Goal: Information Seeking & Learning: Understand process/instructions

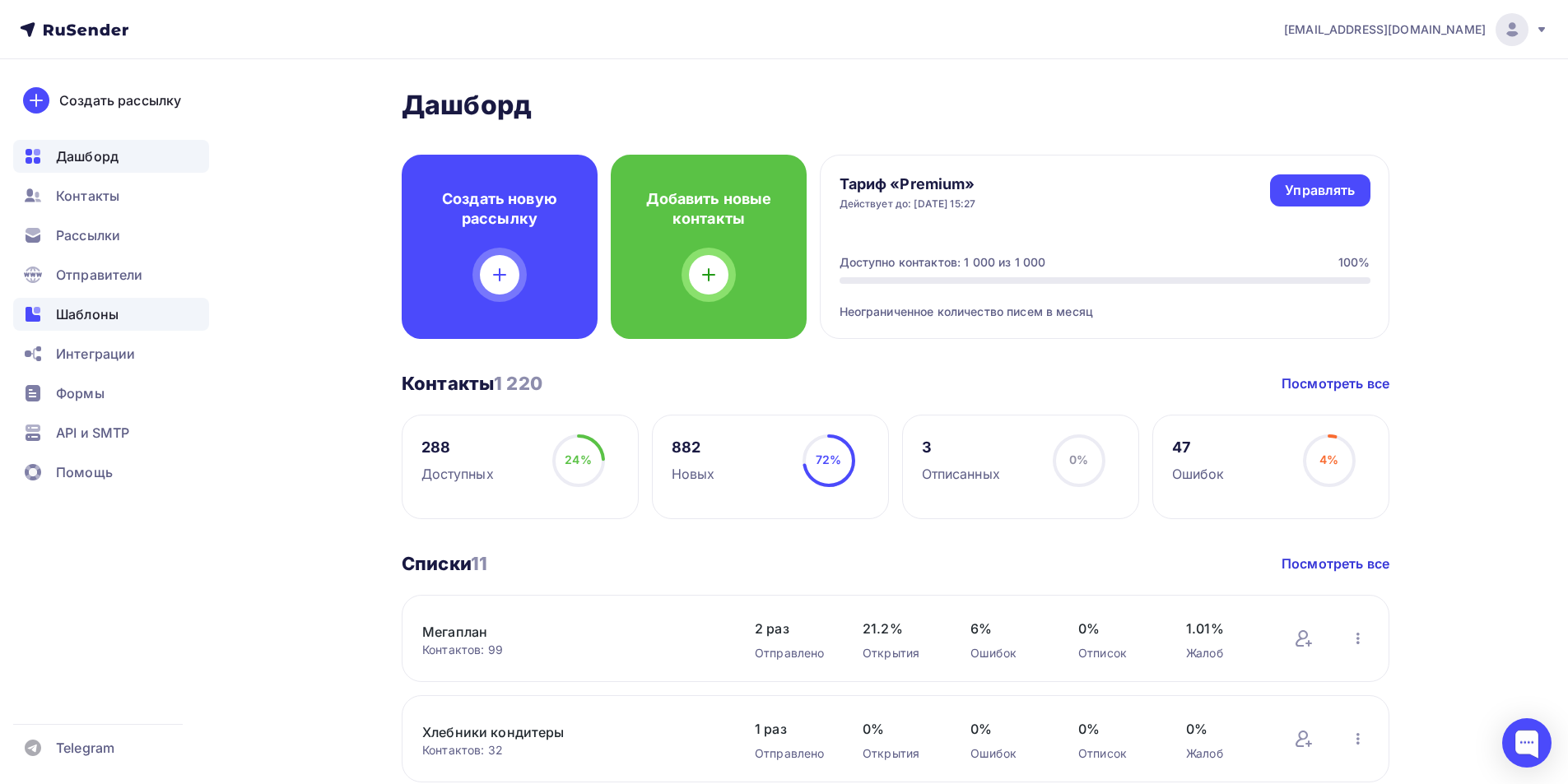
click at [123, 310] on div "Шаблоны" at bounding box center [111, 314] width 196 height 33
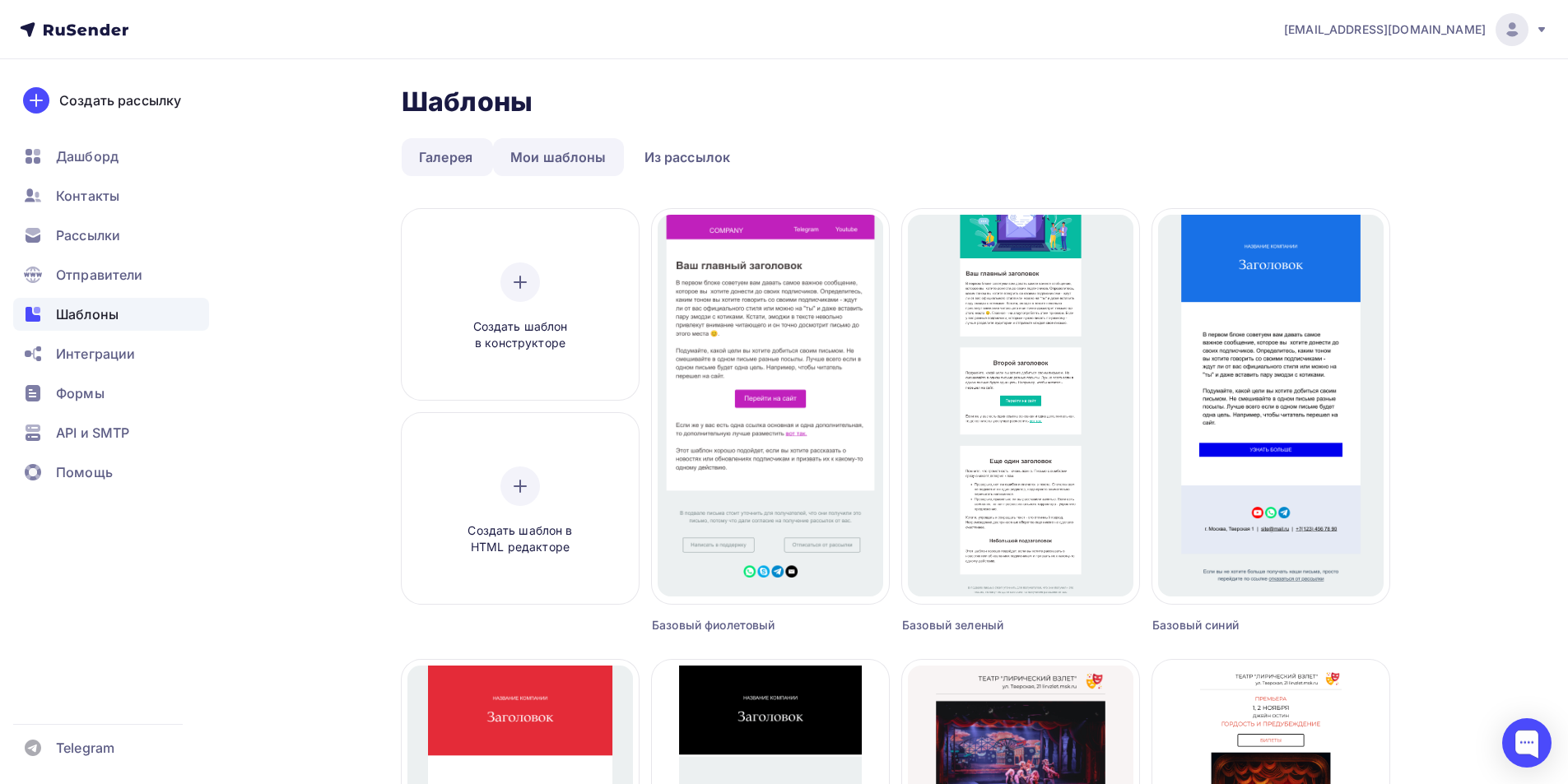
click at [570, 149] on link "Мои шаблоны" at bounding box center [558, 157] width 131 height 38
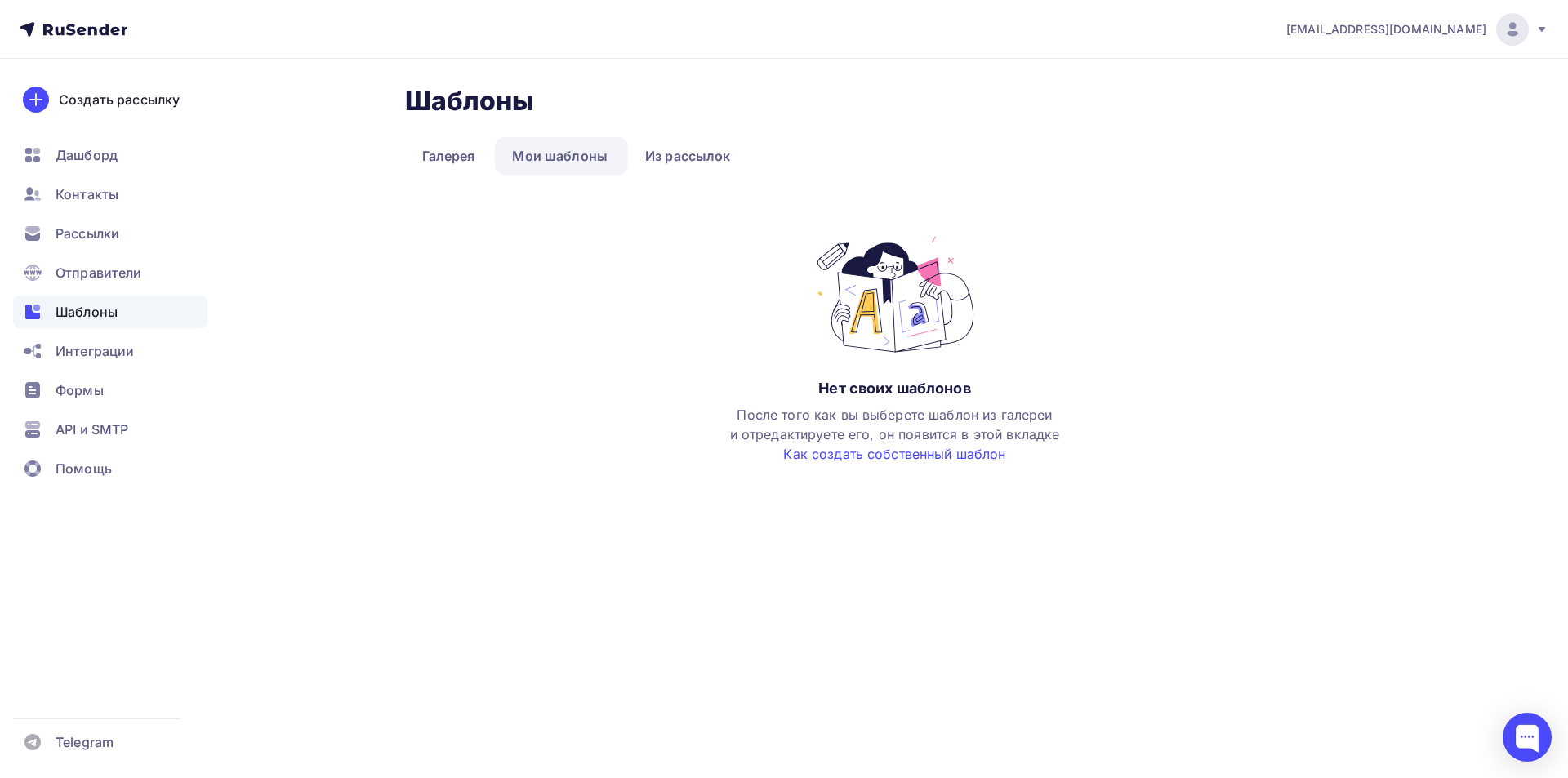
click at [74, 317] on span "Шаблоны" at bounding box center [87, 311] width 62 height 20
click at [830, 455] on link "Как создать собственный шаблон" at bounding box center [894, 454] width 222 height 17
